Goal: Transaction & Acquisition: Purchase product/service

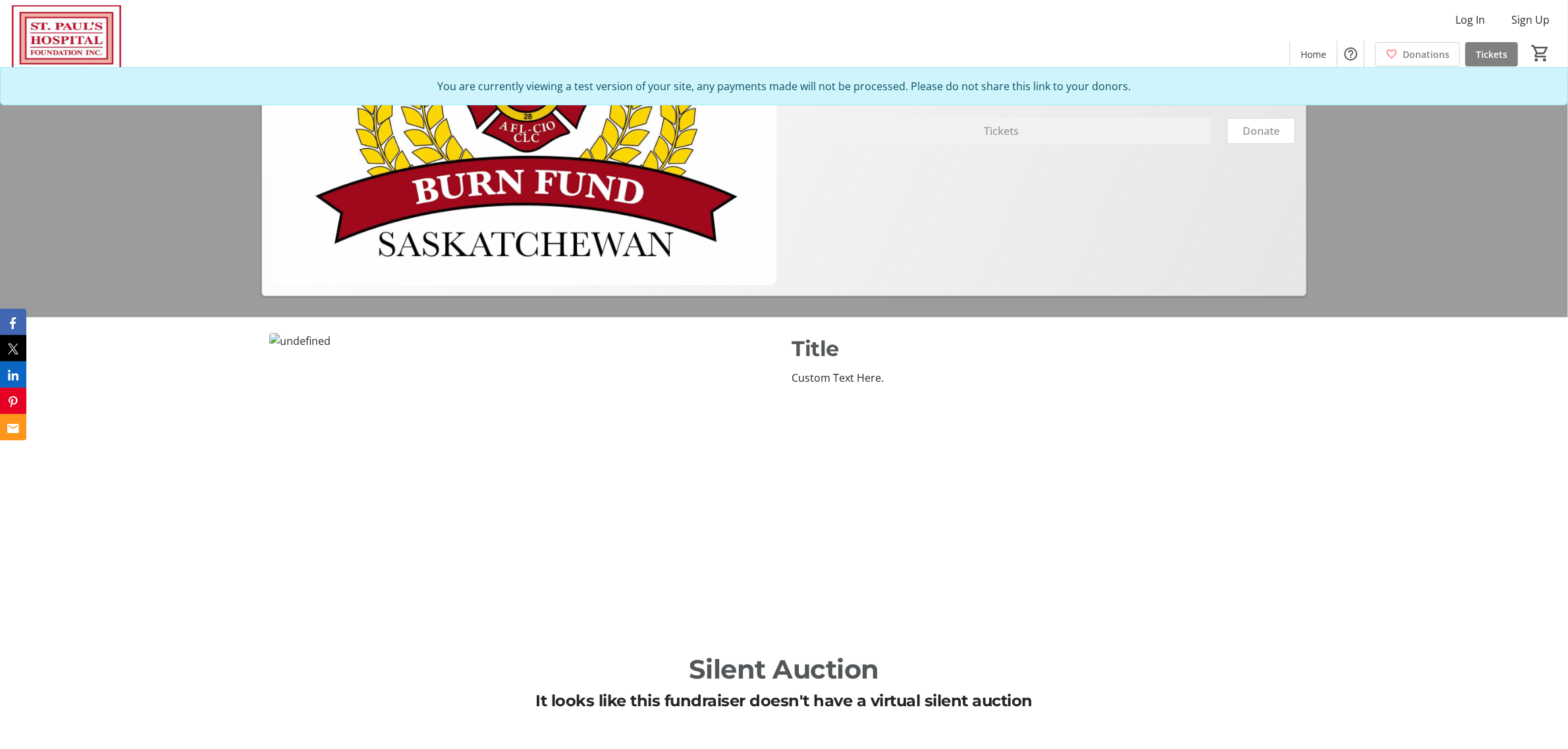
scroll to position [360, 0]
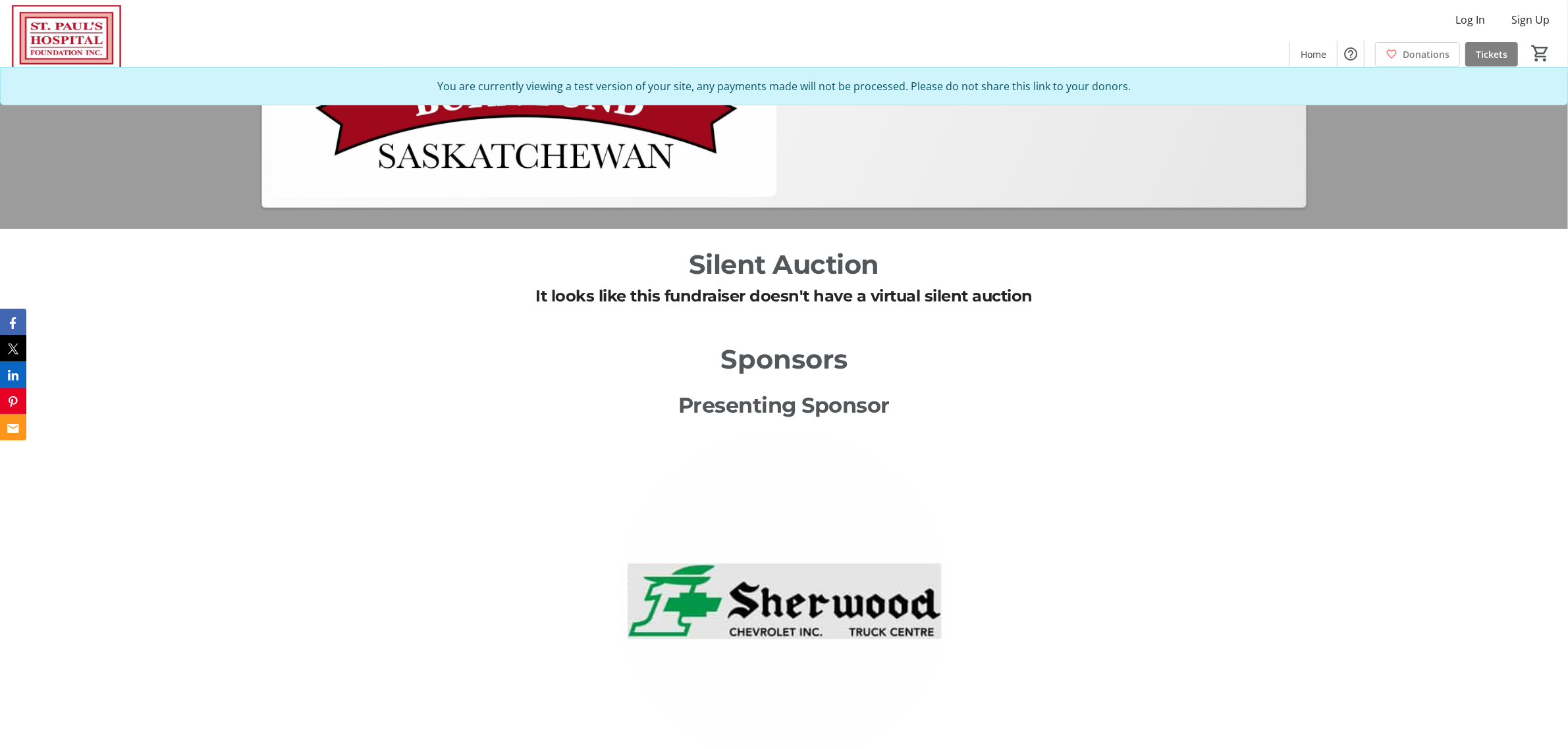
scroll to position [330, 0]
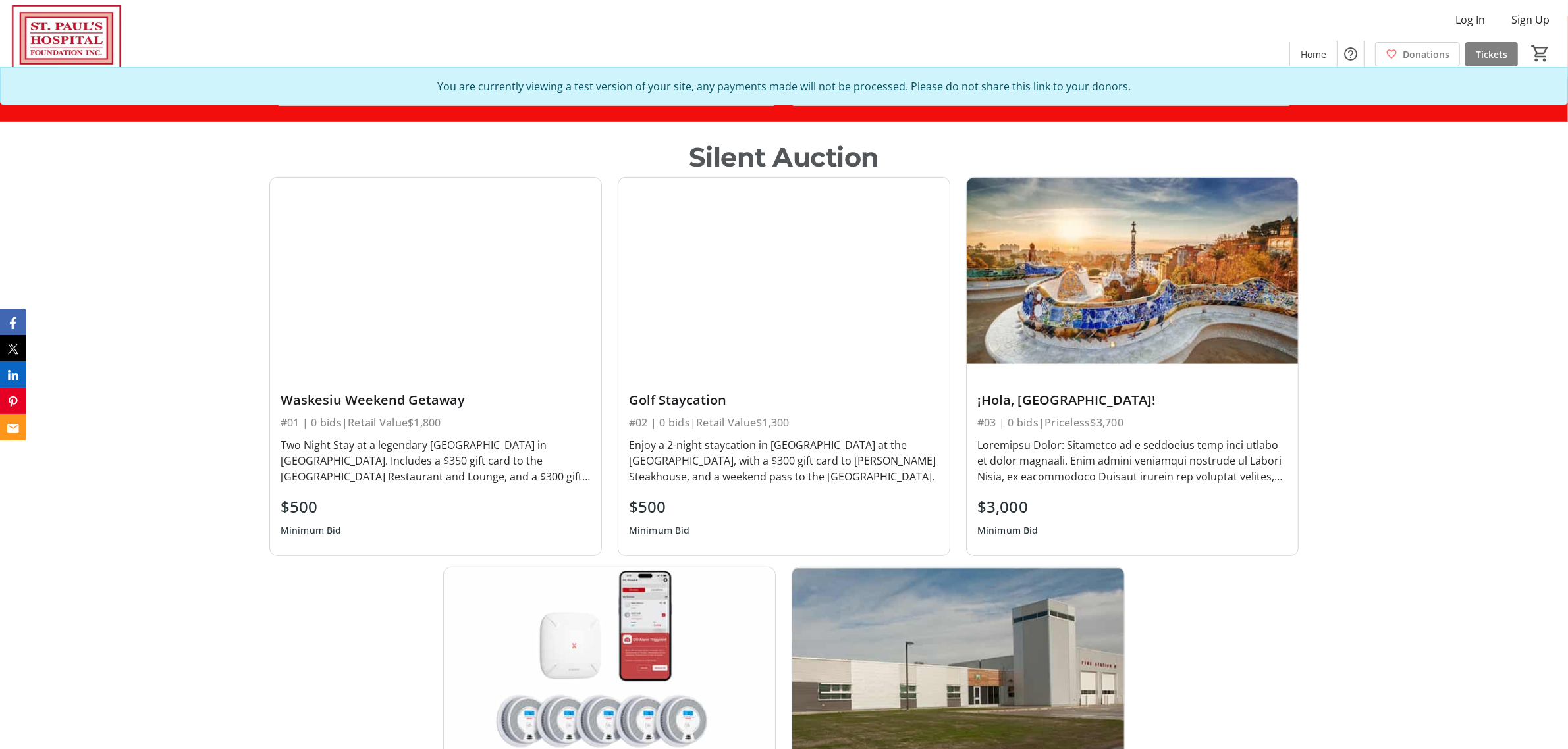
scroll to position [1070, 0]
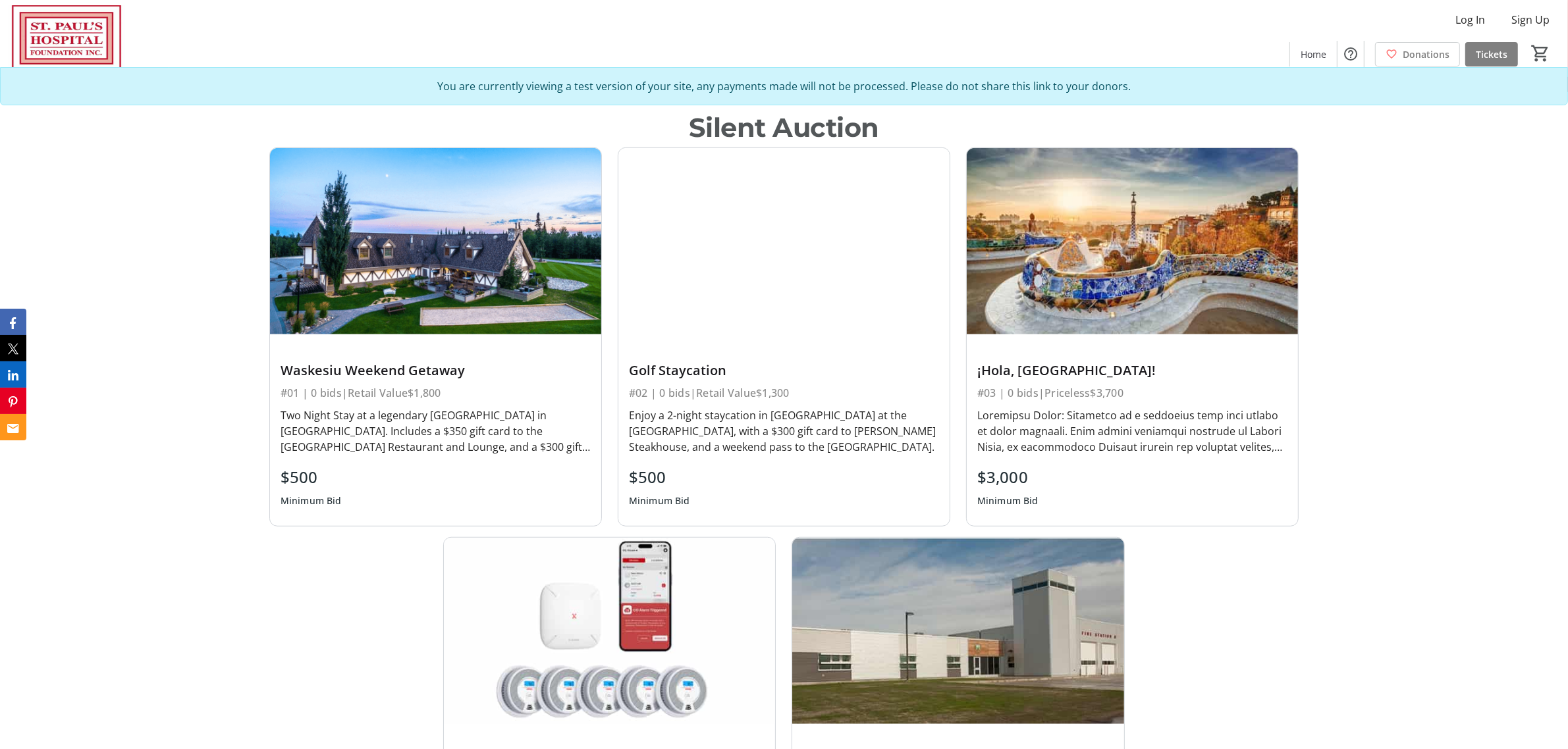
click at [709, 319] on img at bounding box center [784, 241] width 331 height 187
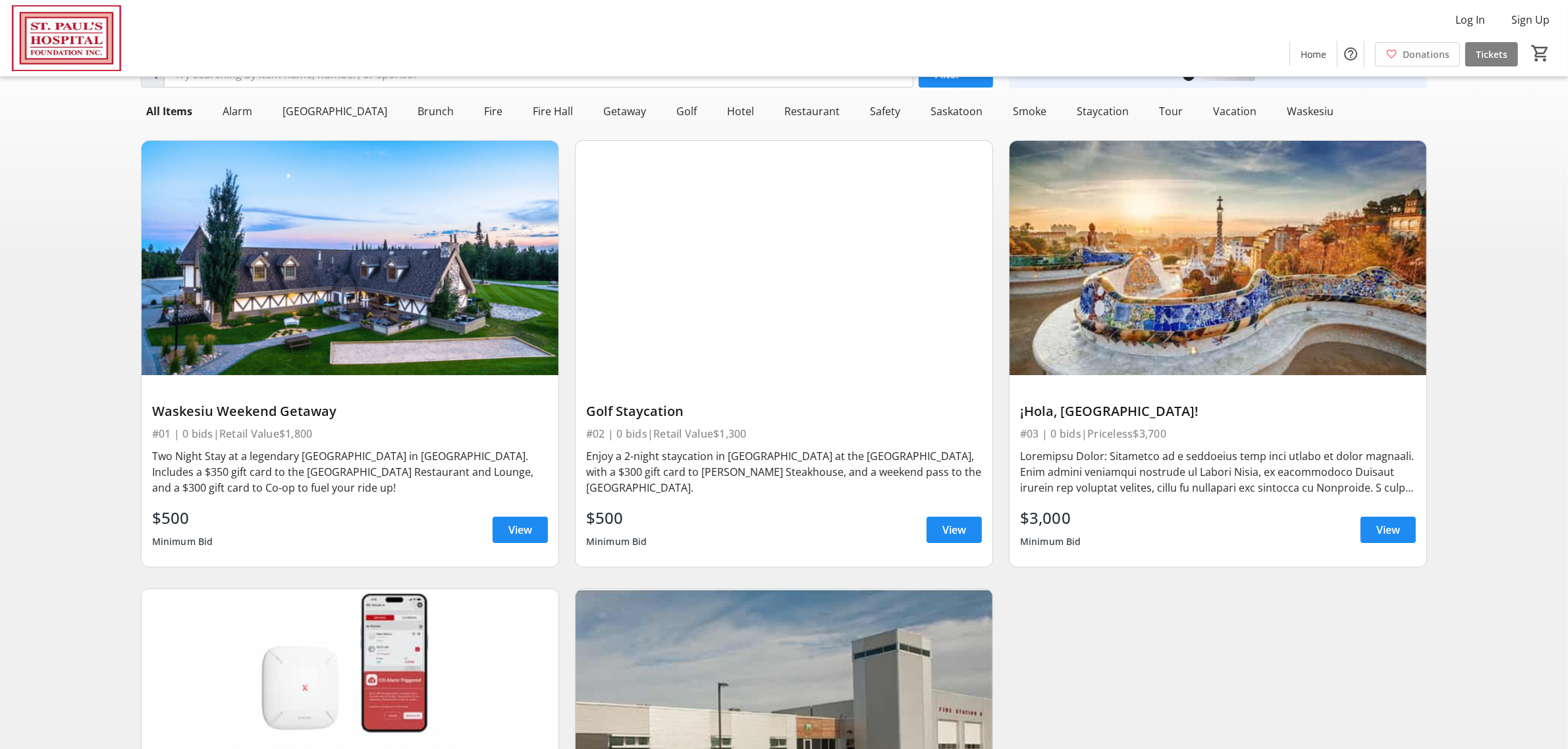
scroll to position [82, 0]
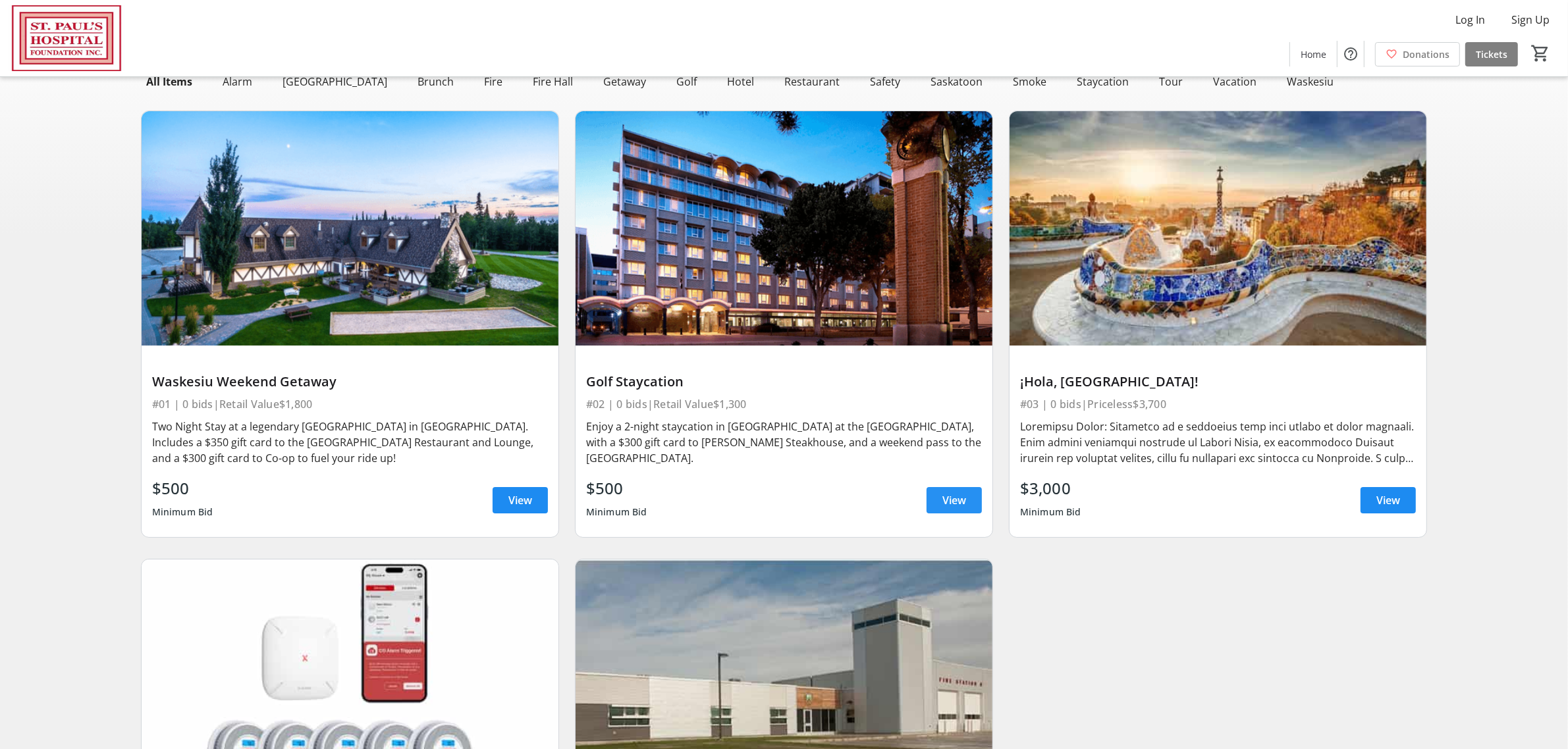
click at [952, 500] on span "View" at bounding box center [954, 500] width 24 height 16
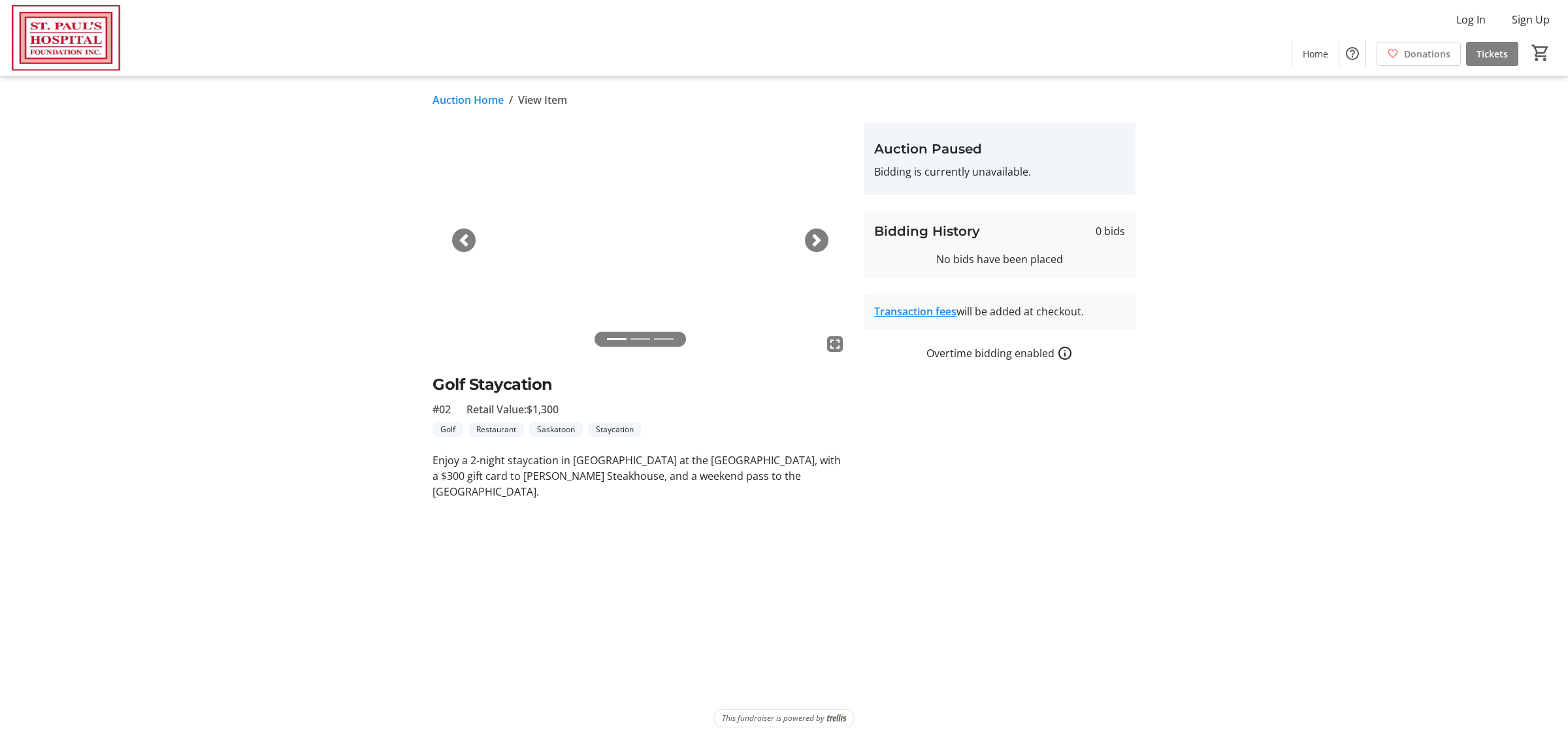
click at [822, 236] on span "button" at bounding box center [817, 241] width 13 height 13
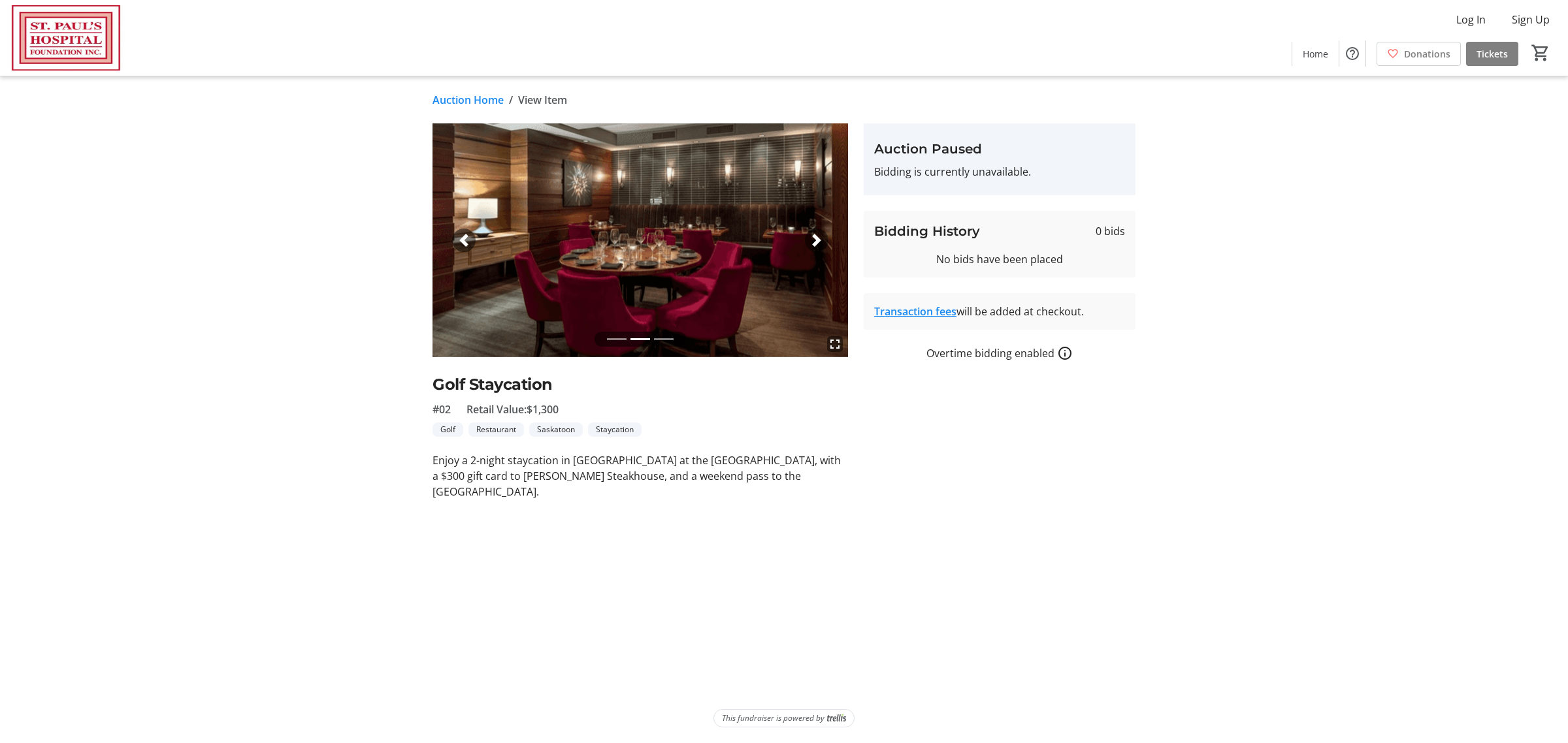
click at [822, 236] on span "button" at bounding box center [817, 241] width 13 height 13
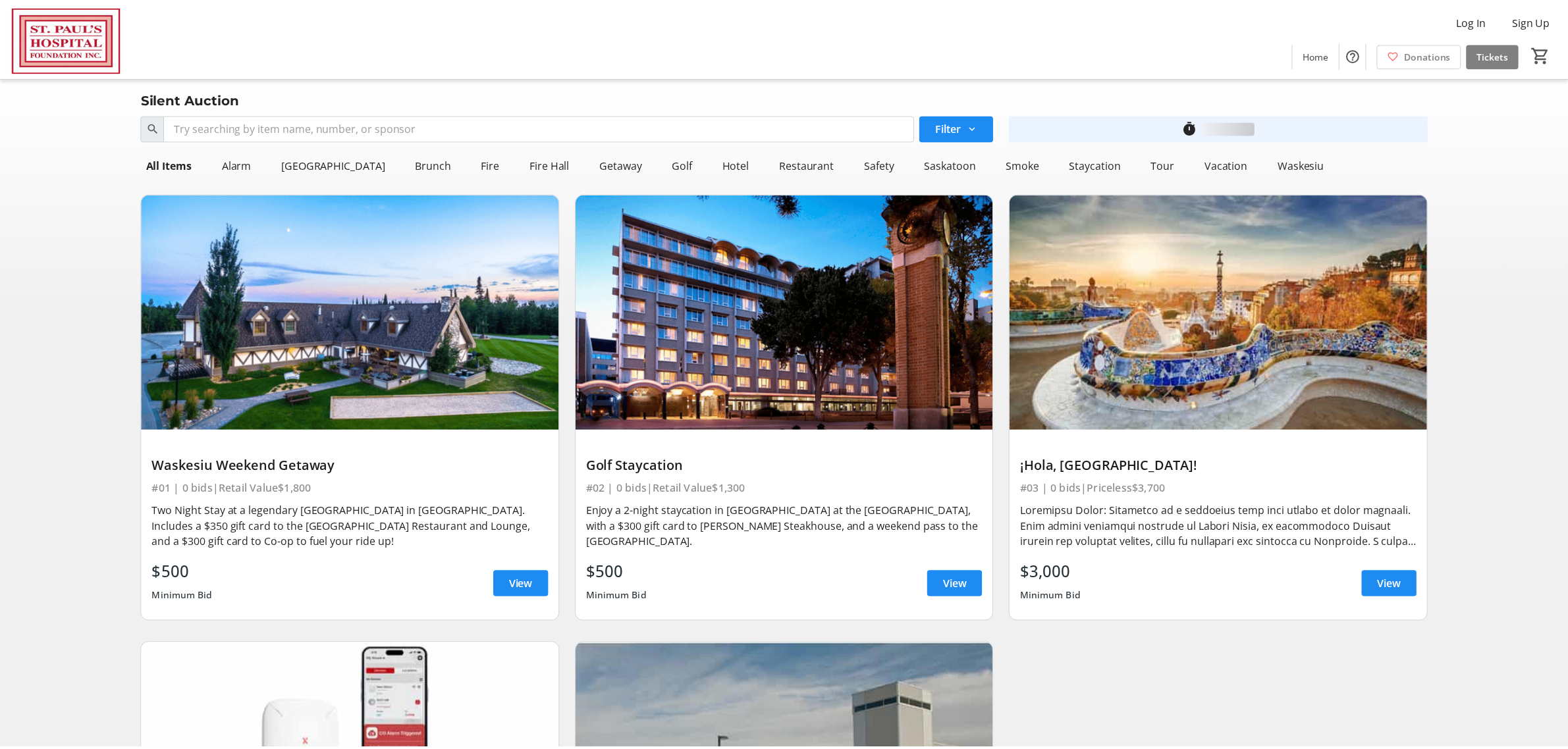
scroll to position [82, 0]
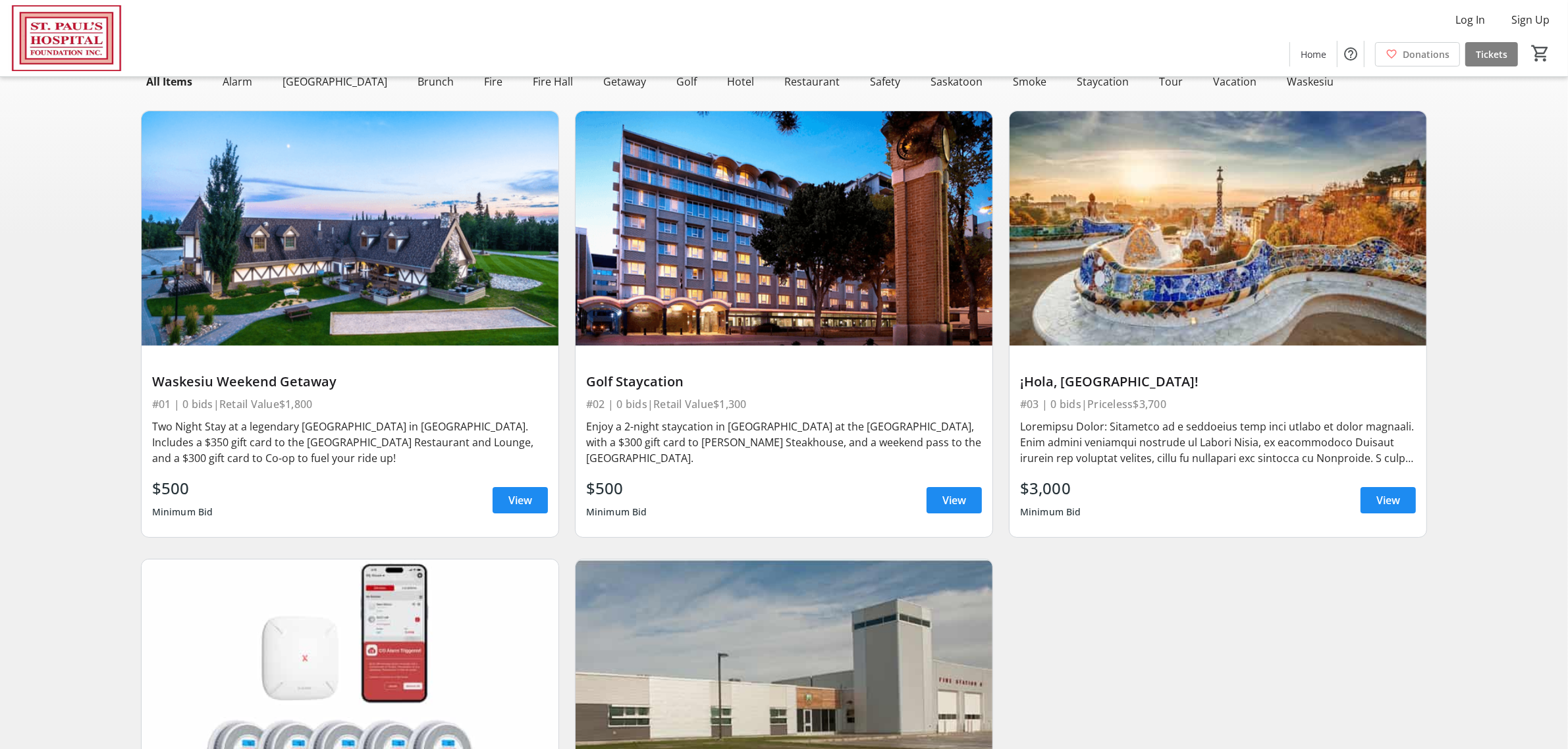
click at [1200, 436] on div at bounding box center [1218, 442] width 396 height 47
click at [1367, 488] on span at bounding box center [1388, 500] width 55 height 31
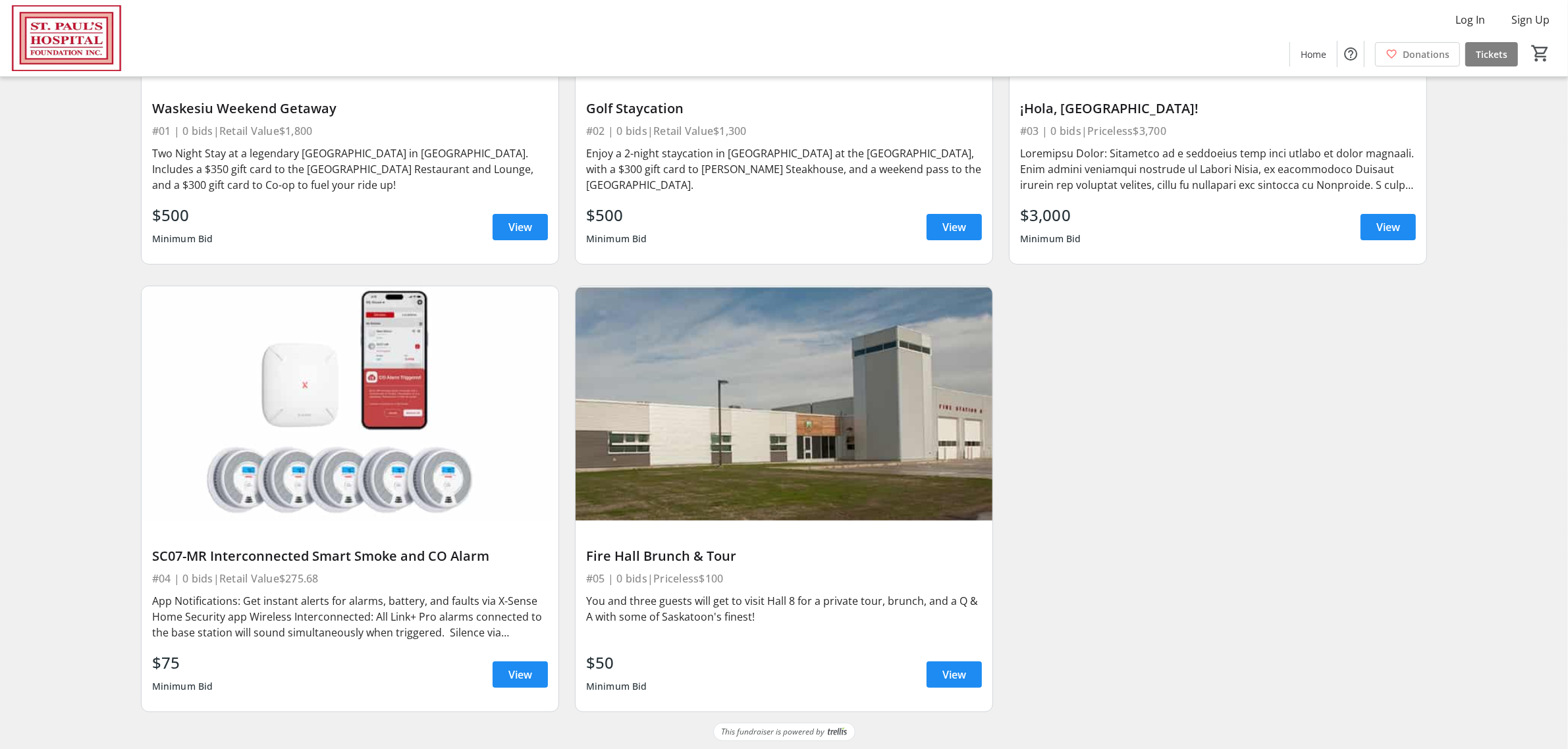
scroll to position [357, 0]
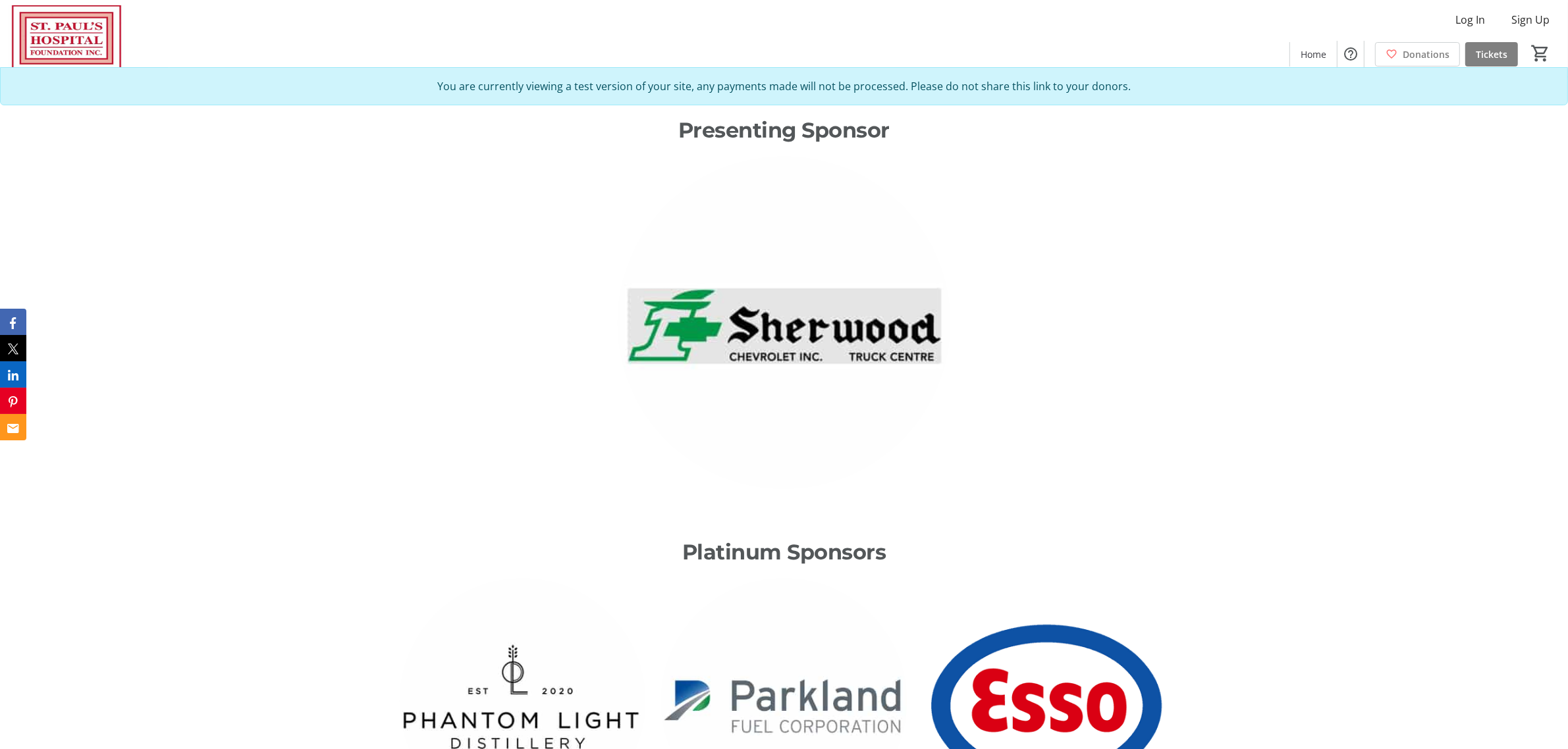
scroll to position [2058, 0]
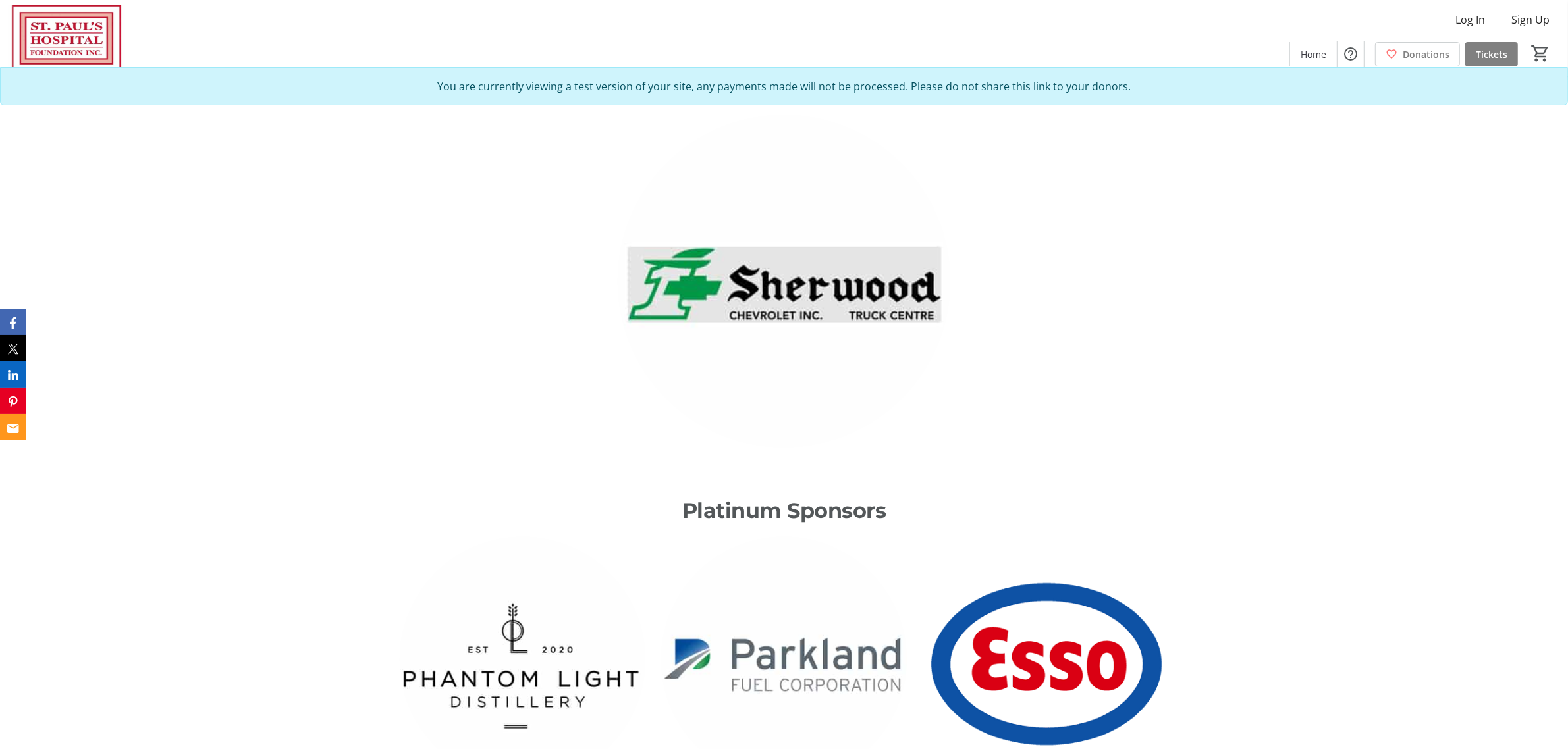
click at [817, 300] on img at bounding box center [784, 282] width 333 height 333
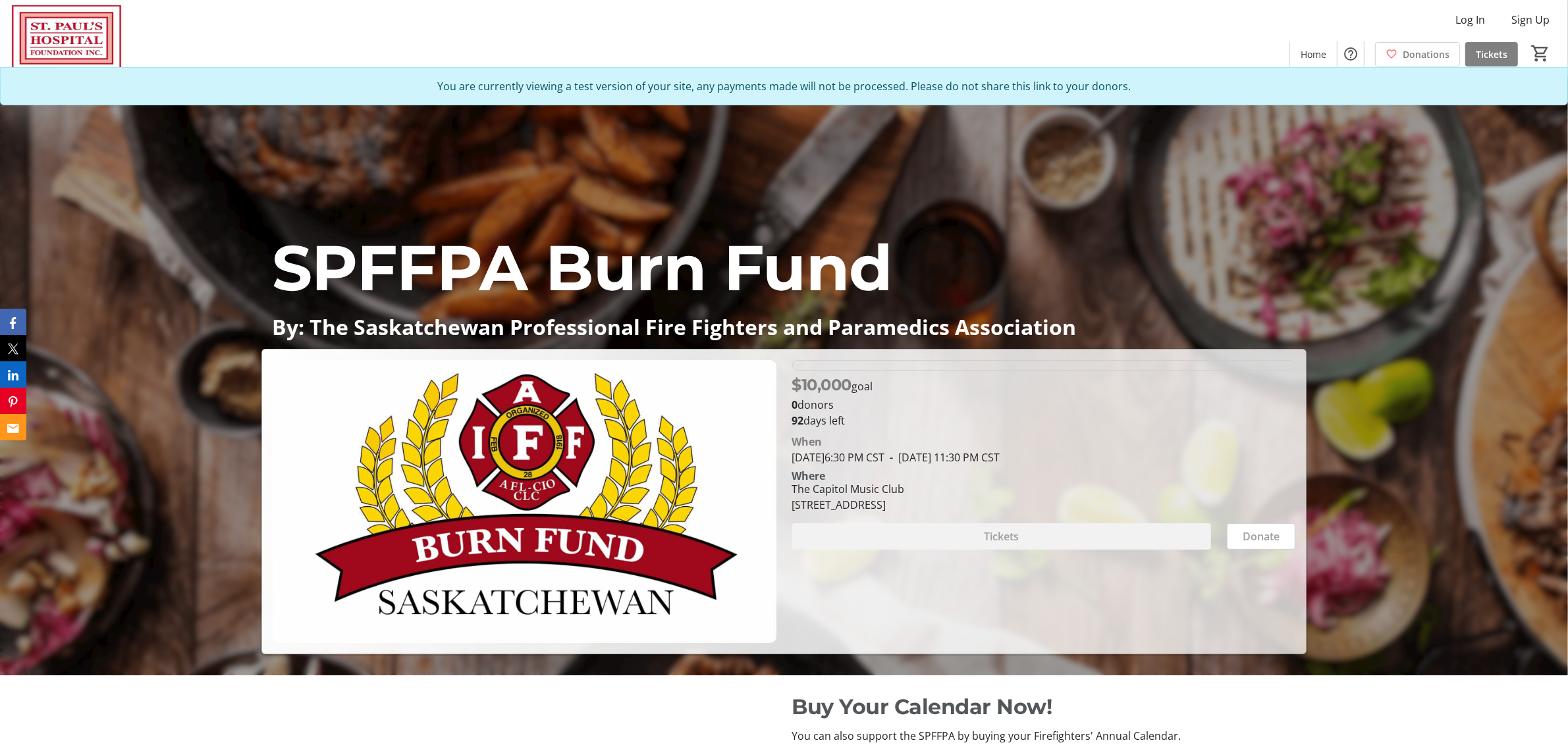
scroll to position [0, 0]
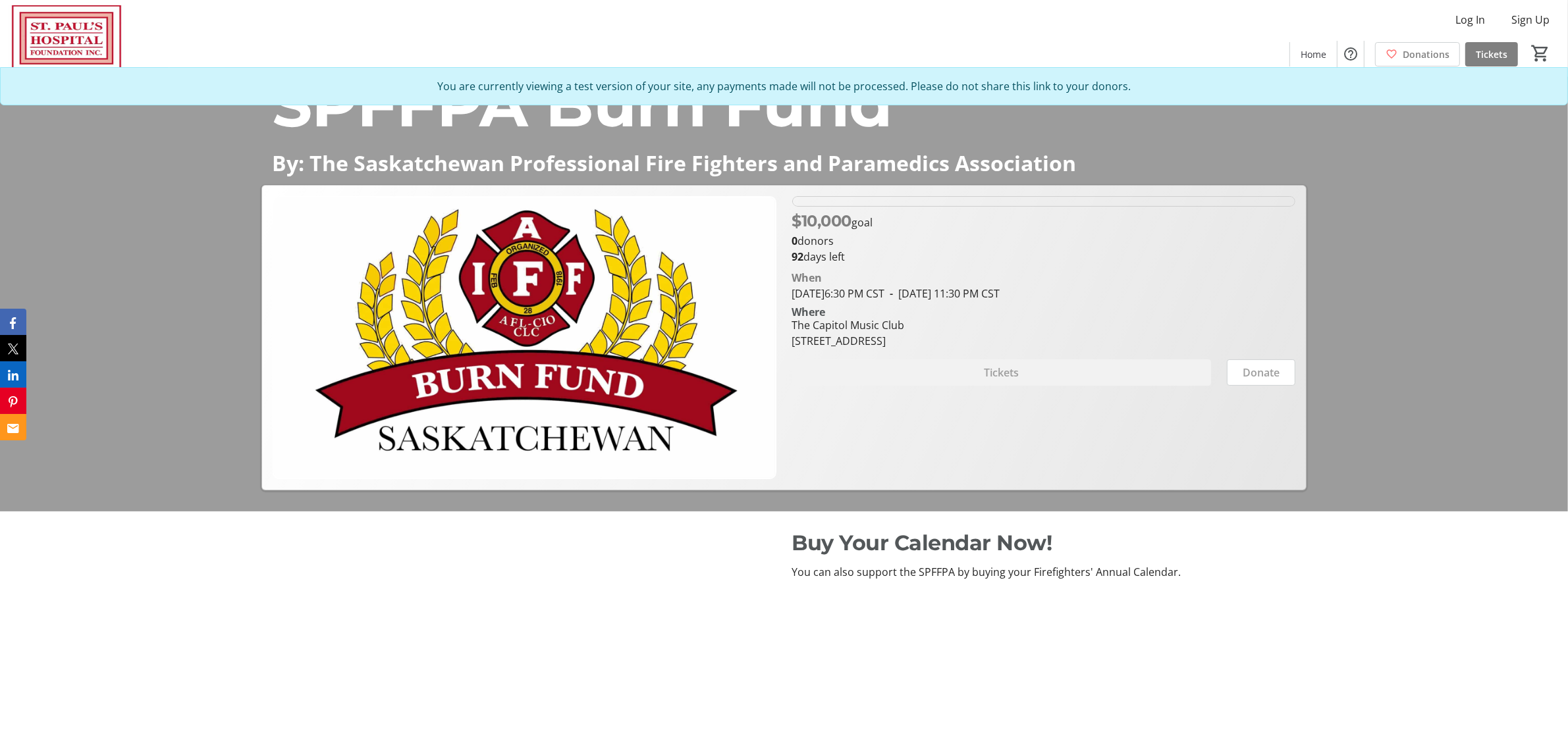
scroll to position [247, 0]
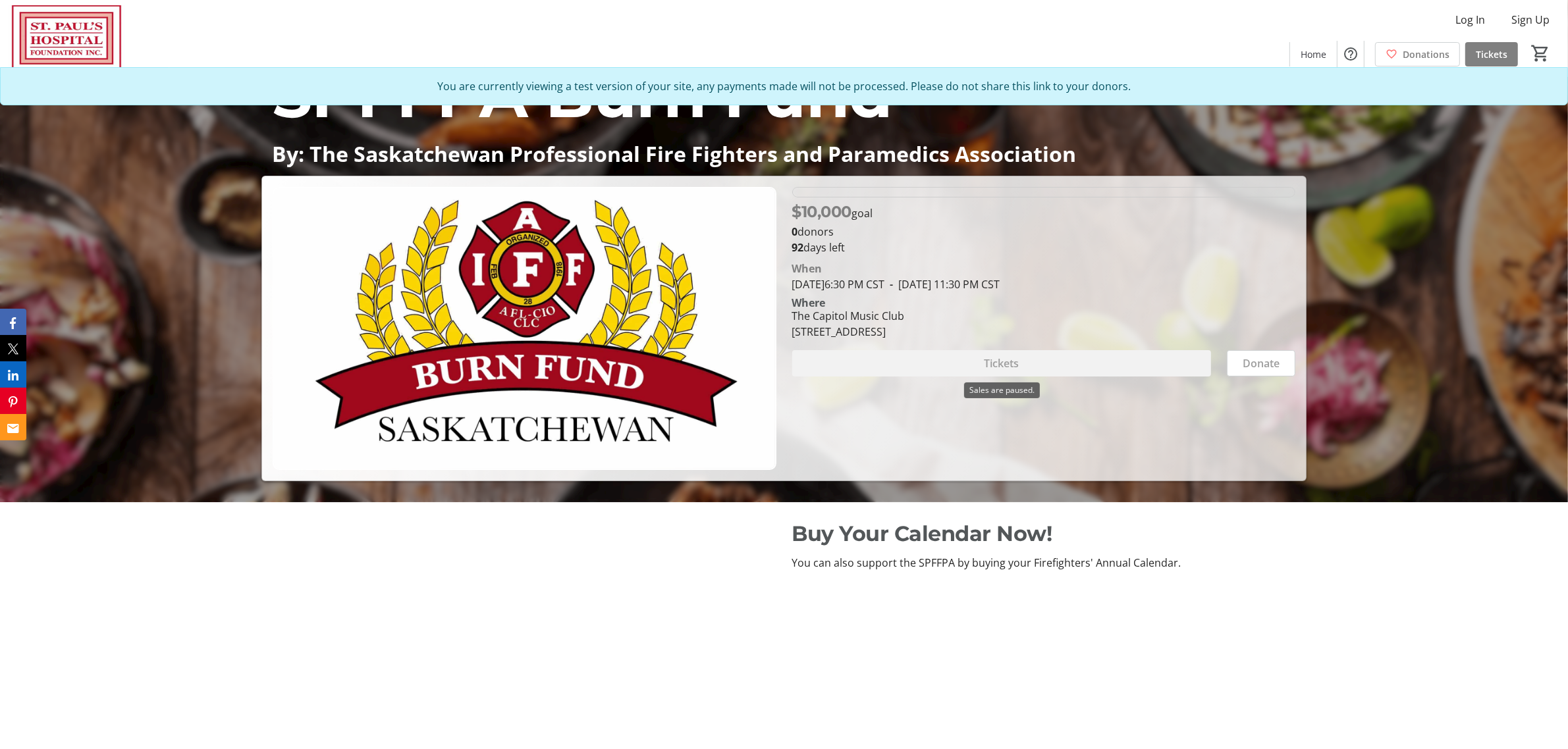
click at [1068, 357] on div "Tickets" at bounding box center [1002, 363] width 420 height 26
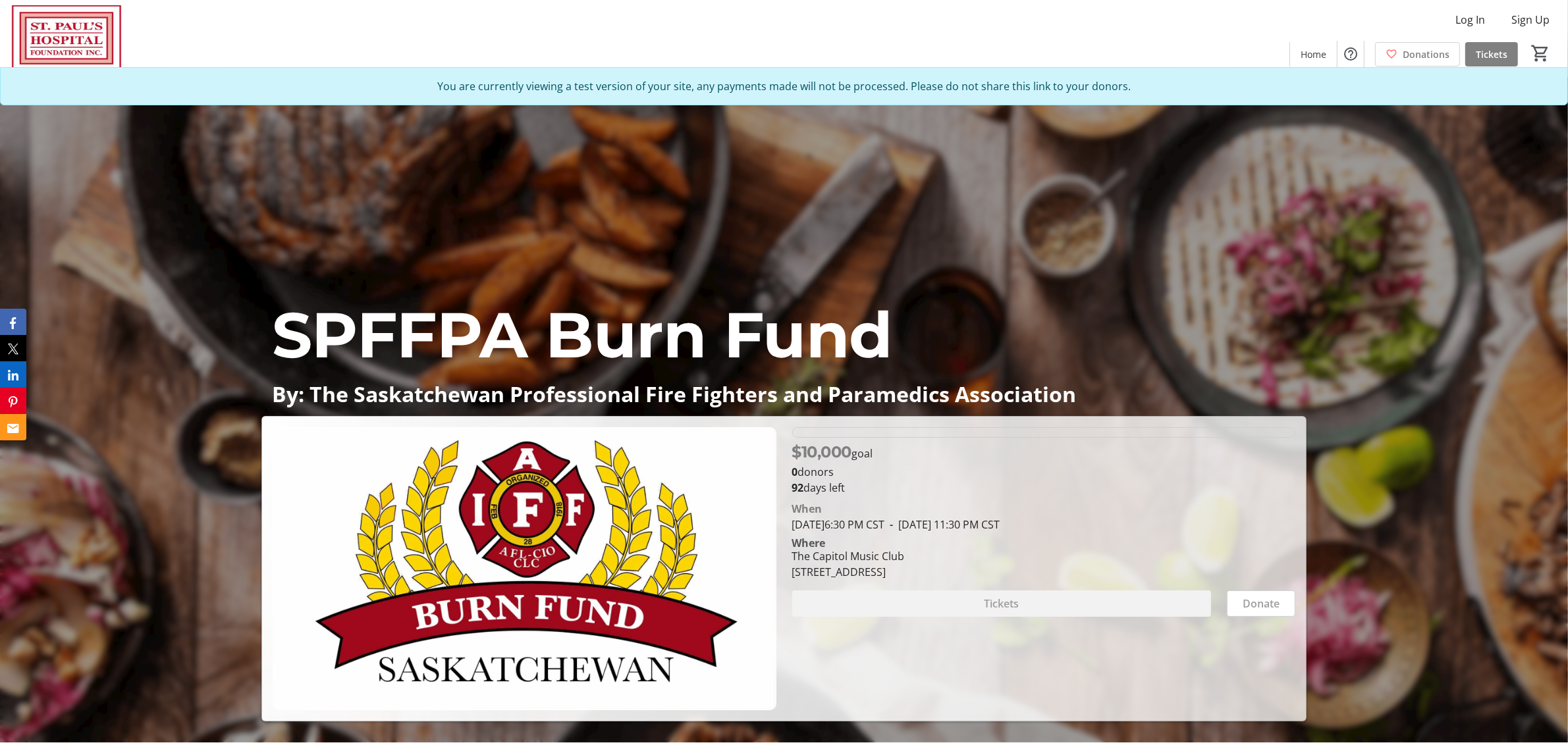
scroll to position [0, 0]
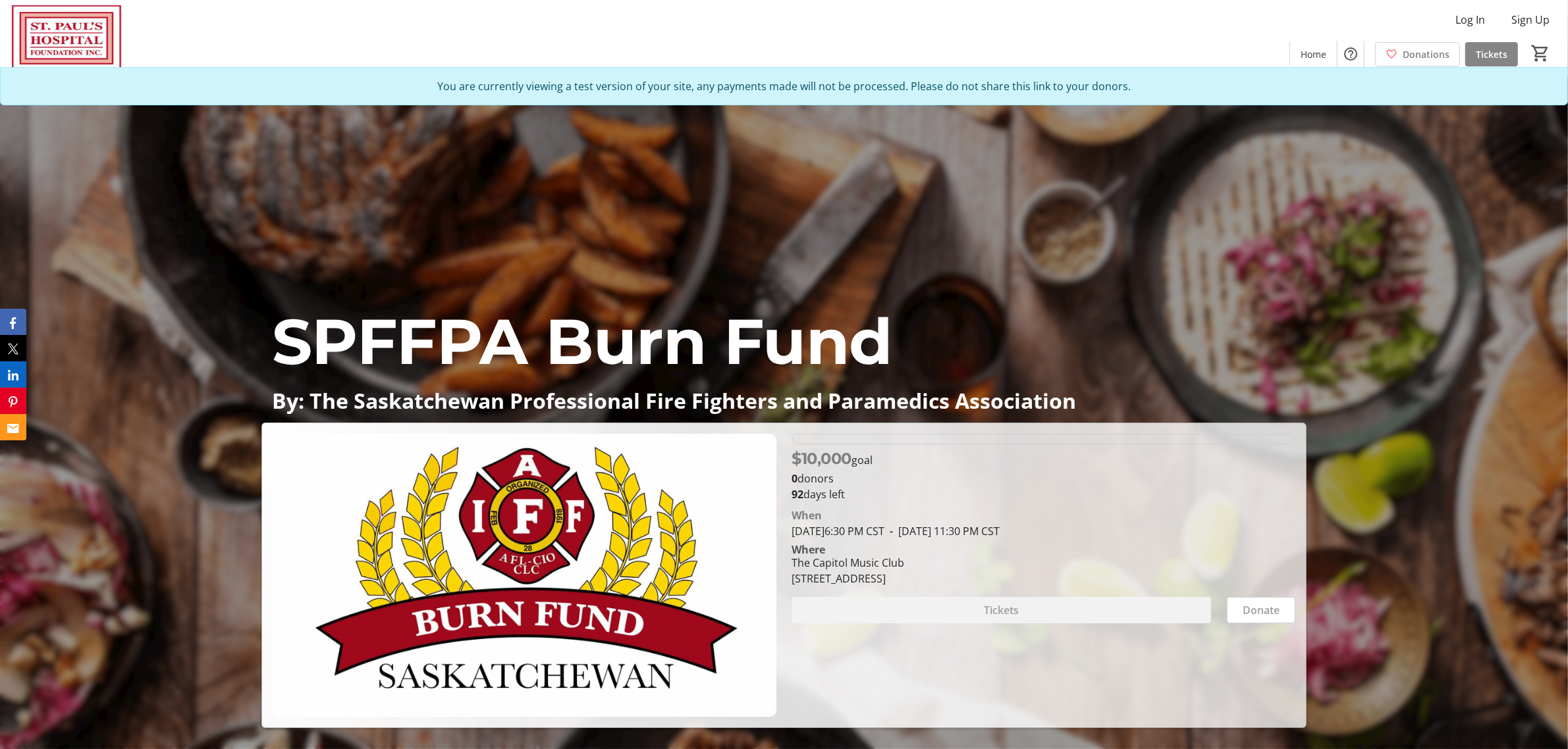
click at [1502, 57] on span "Tickets" at bounding box center [1492, 54] width 31 height 13
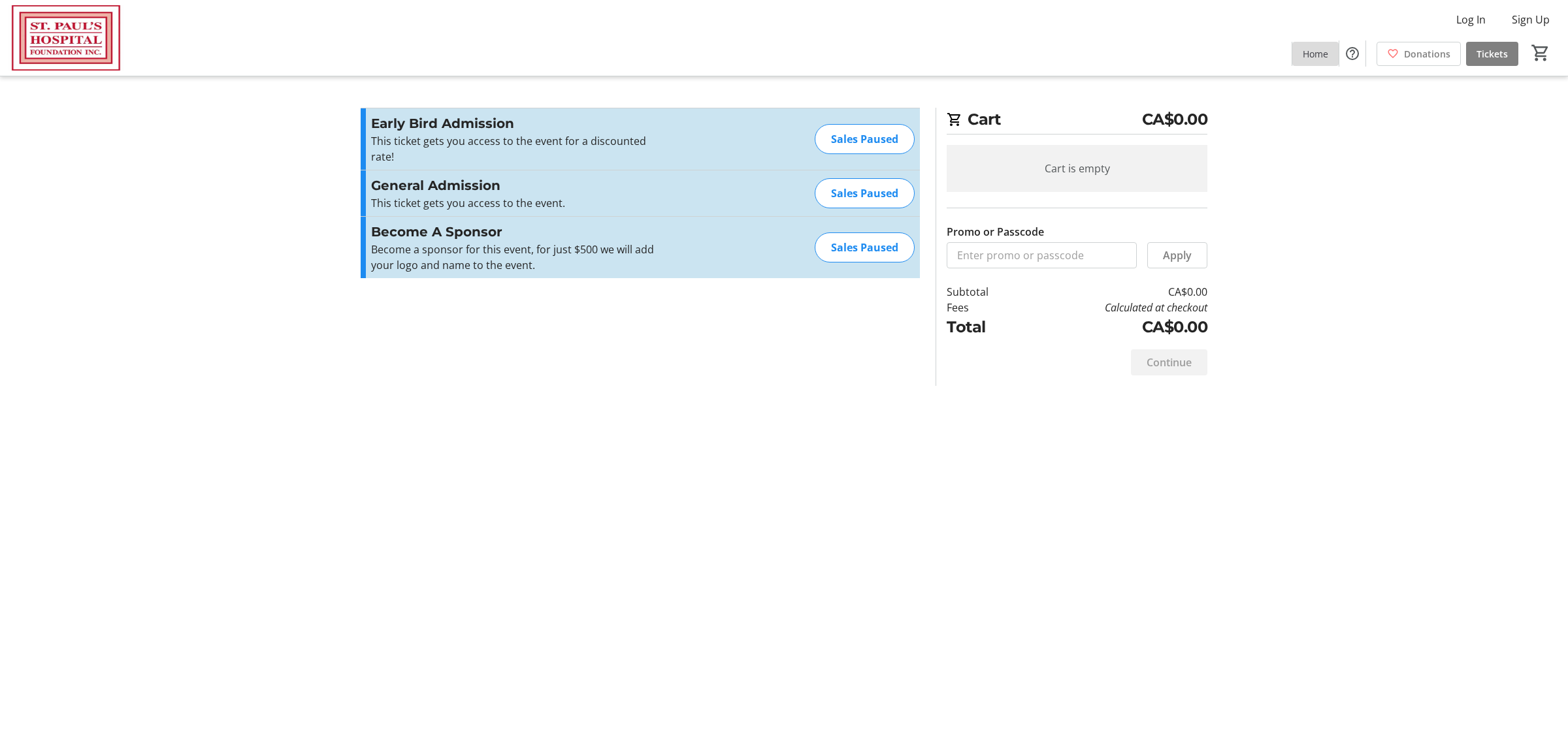
click at [1321, 57] on span "Home" at bounding box center [1315, 53] width 25 height 13
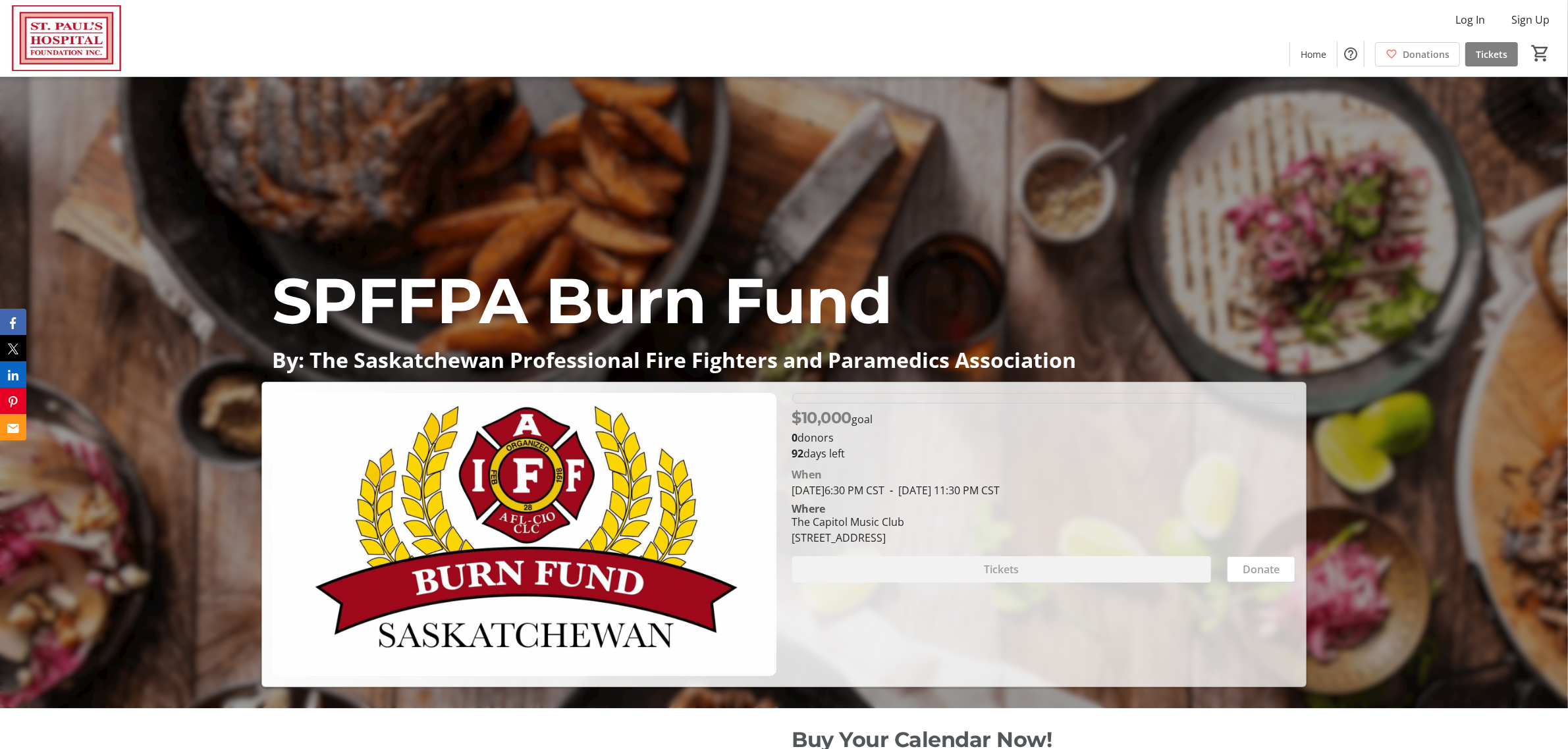
scroll to position [82, 0]
